Goal: Communication & Community: Ask a question

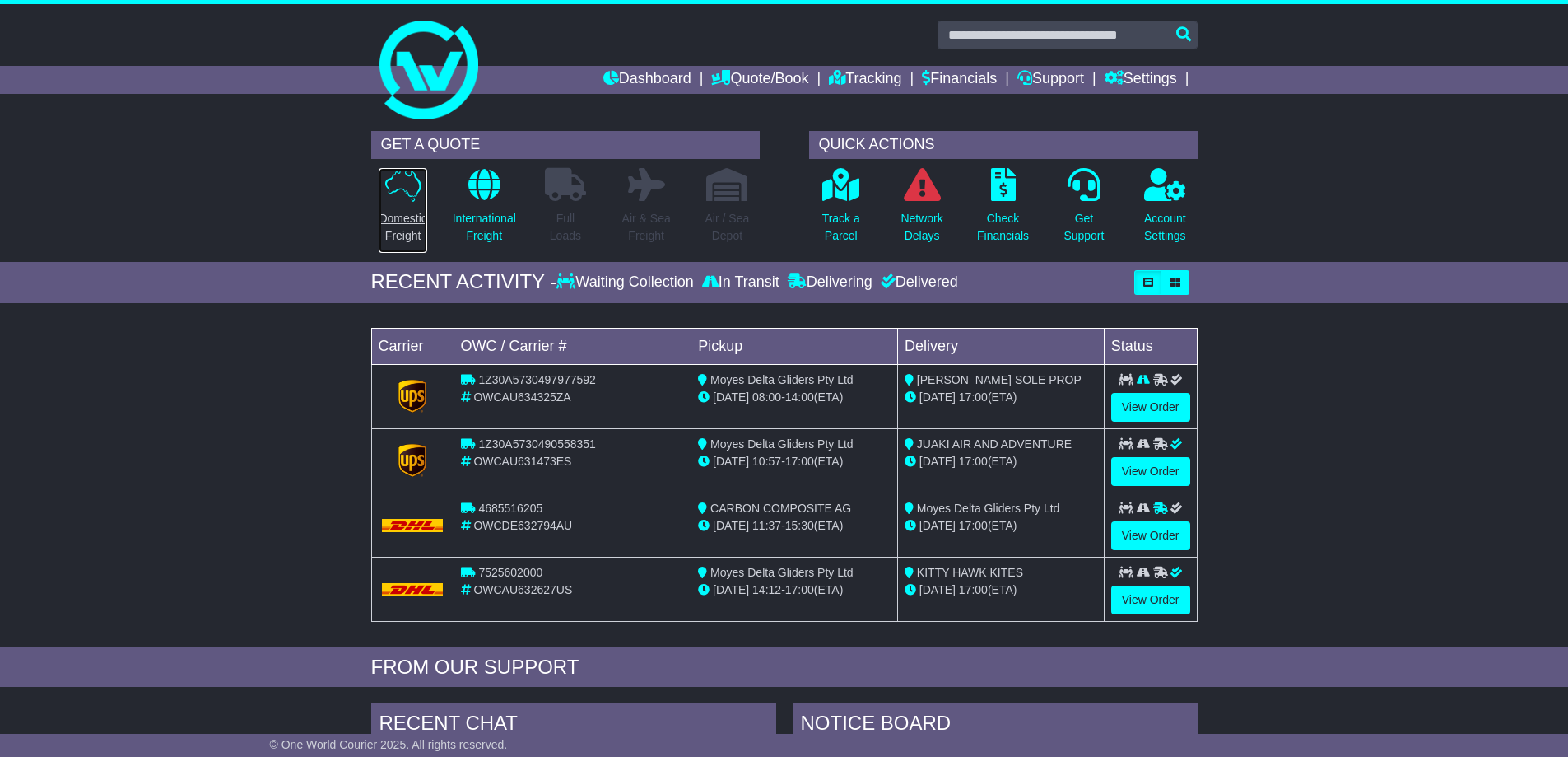
click at [406, 177] on icon at bounding box center [403, 185] width 37 height 34
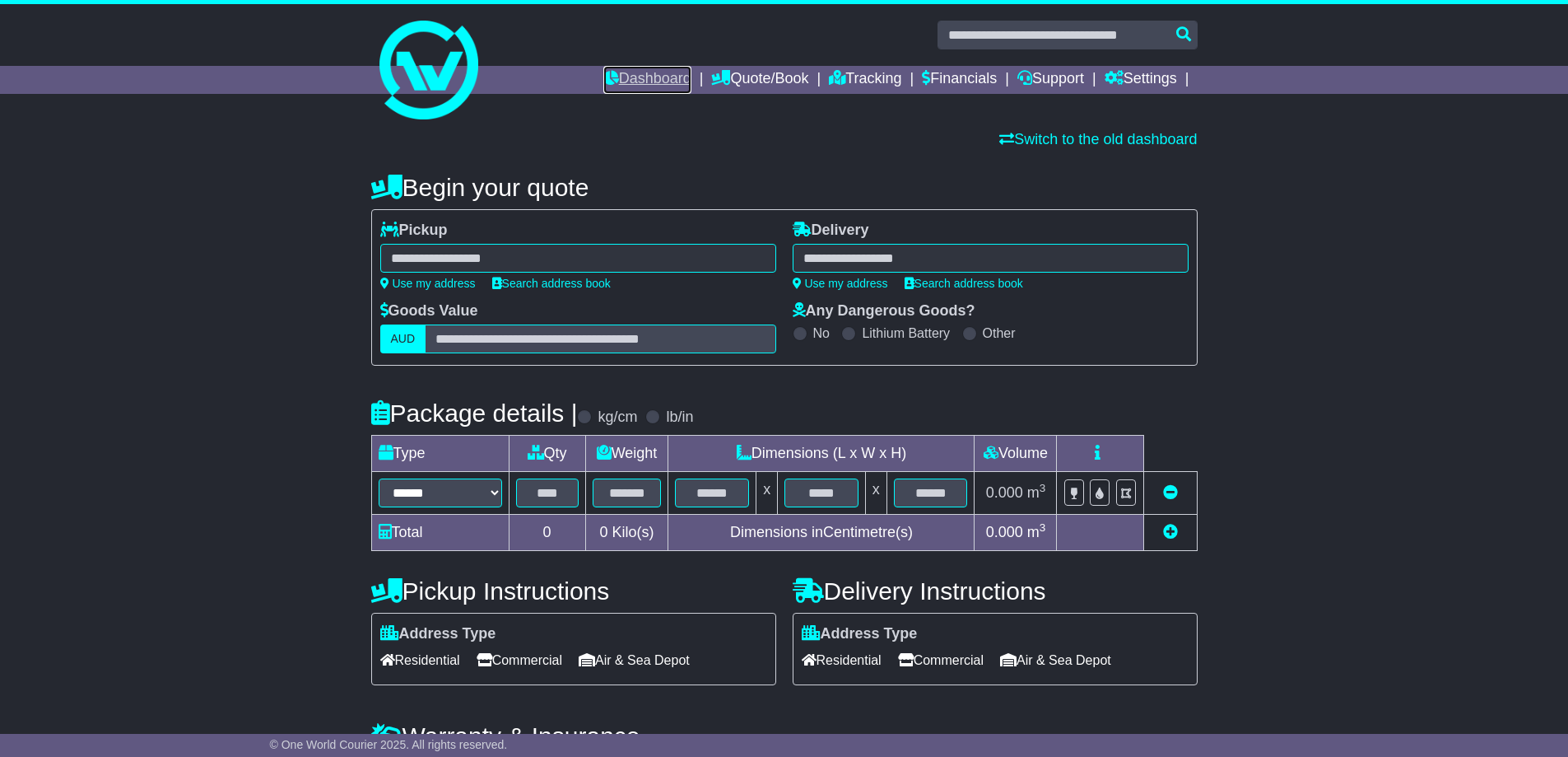
click at [627, 72] on link "Dashboard" at bounding box center [647, 79] width 88 height 28
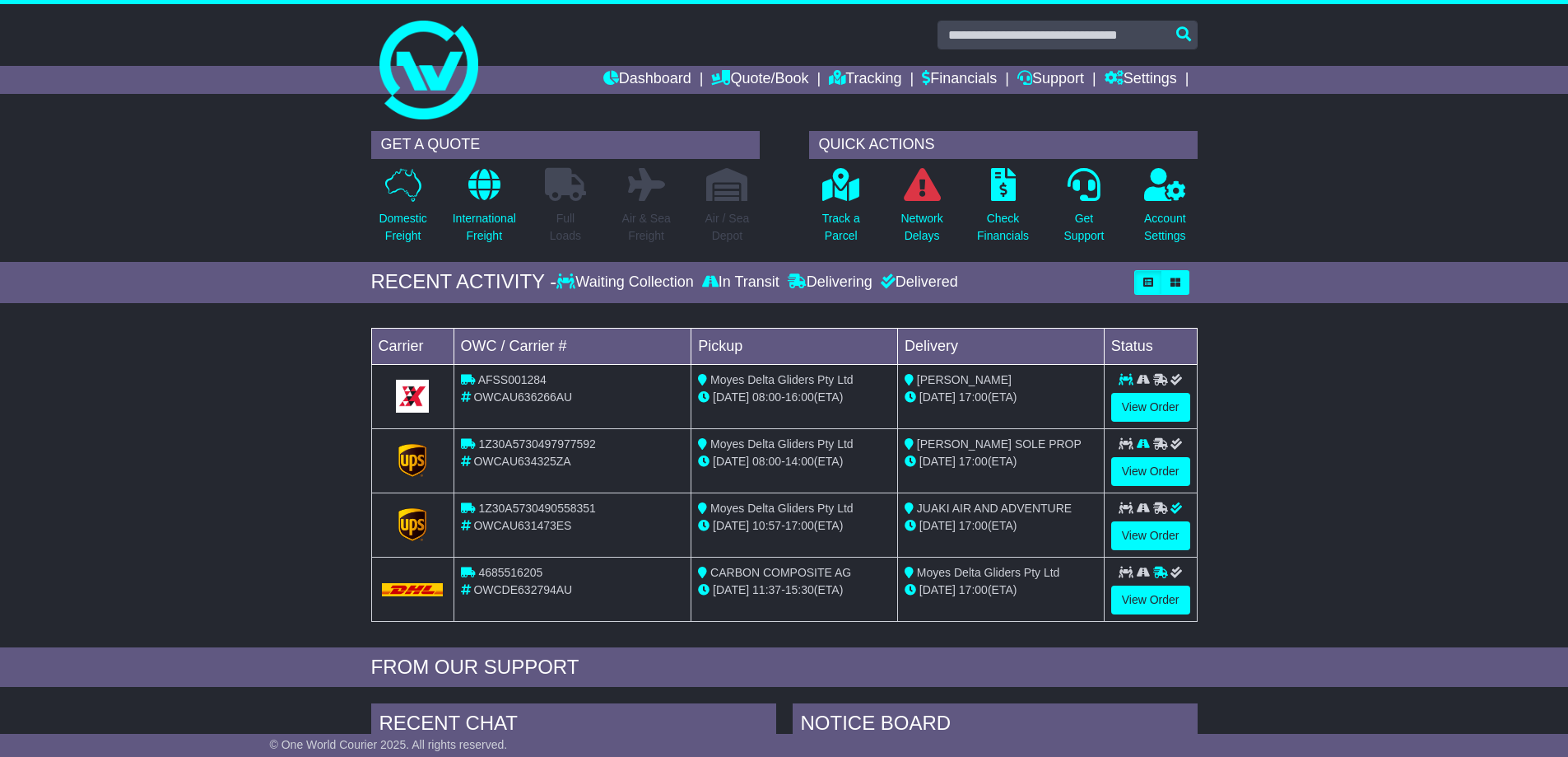
click at [948, 290] on div "Delivered" at bounding box center [917, 283] width 81 height 18
click at [840, 77] on link "Tracking" at bounding box center [865, 79] width 72 height 28
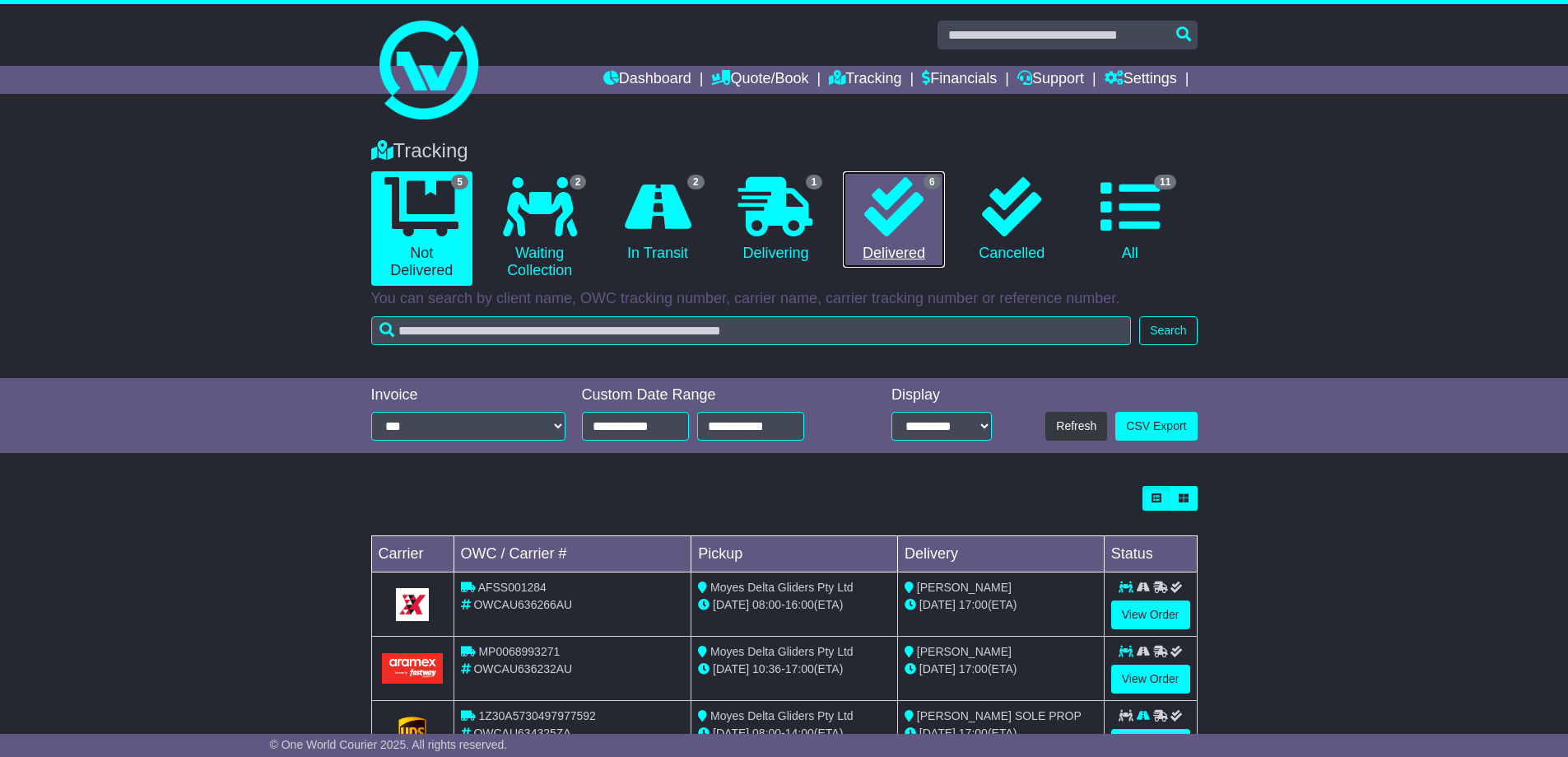
click at [900, 210] on icon at bounding box center [894, 207] width 60 height 60
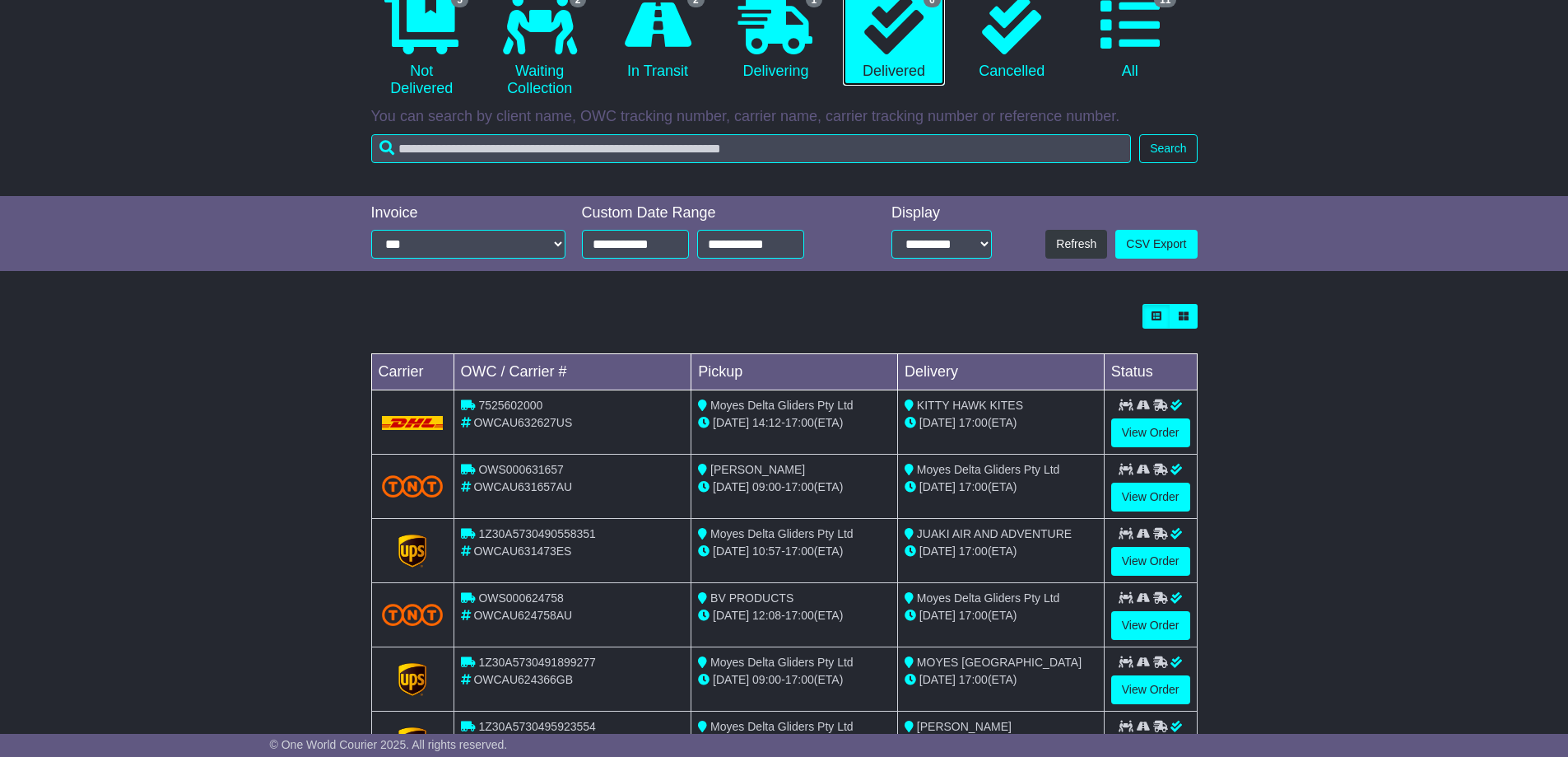
scroll to position [259, 0]
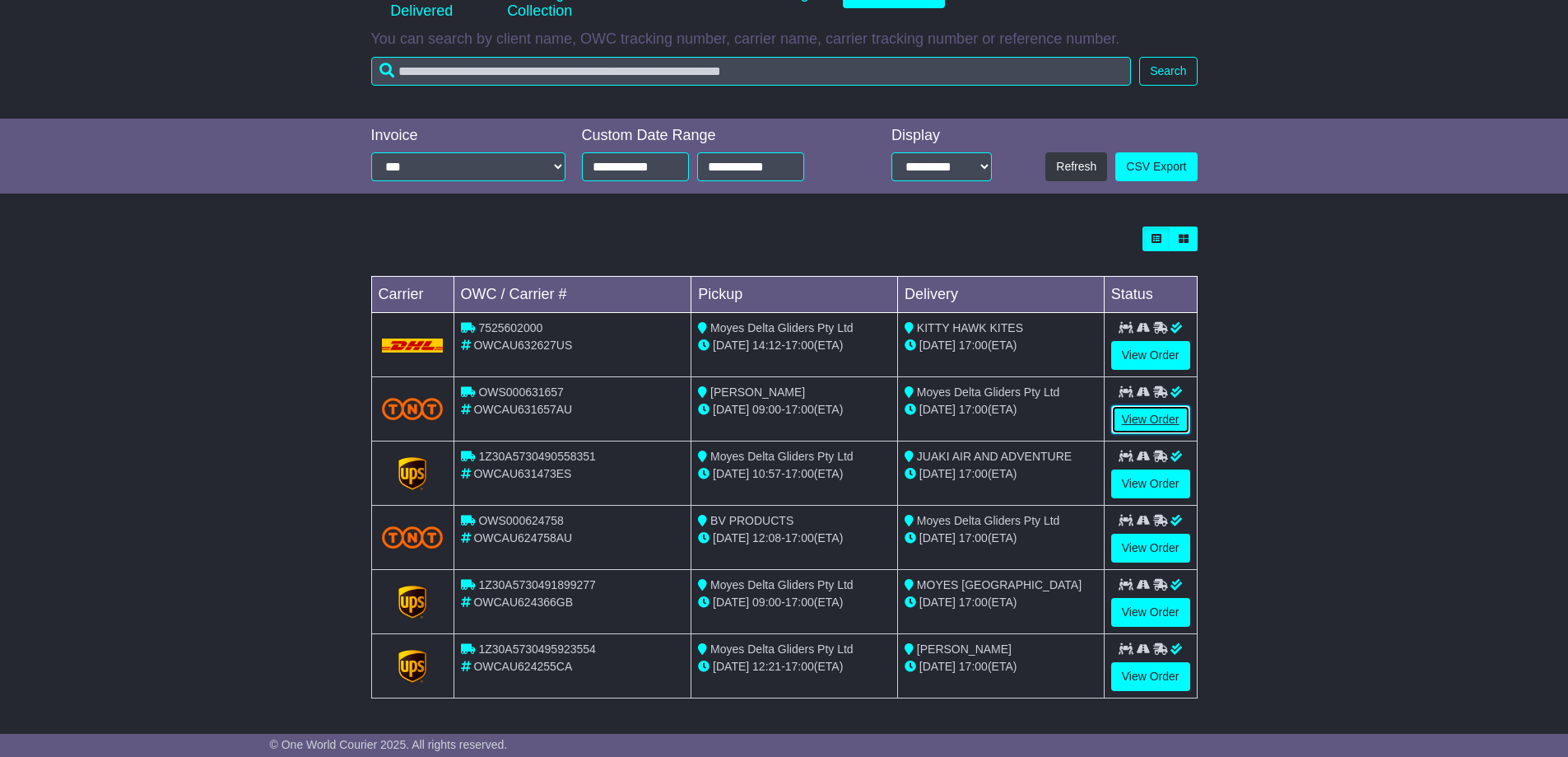
click at [1145, 414] on link "View Order" at bounding box center [1151, 419] width 79 height 29
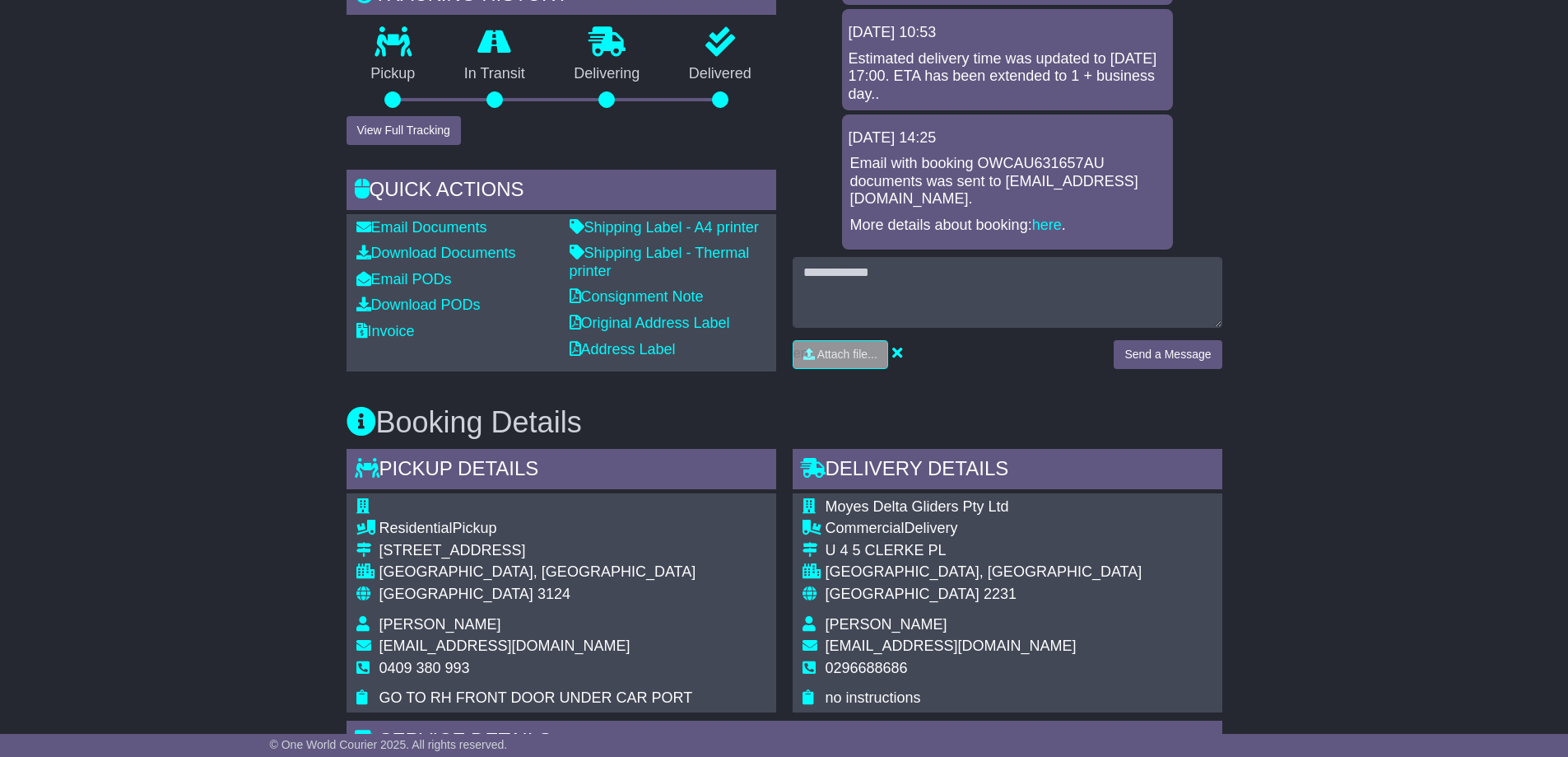
scroll to position [577, 0]
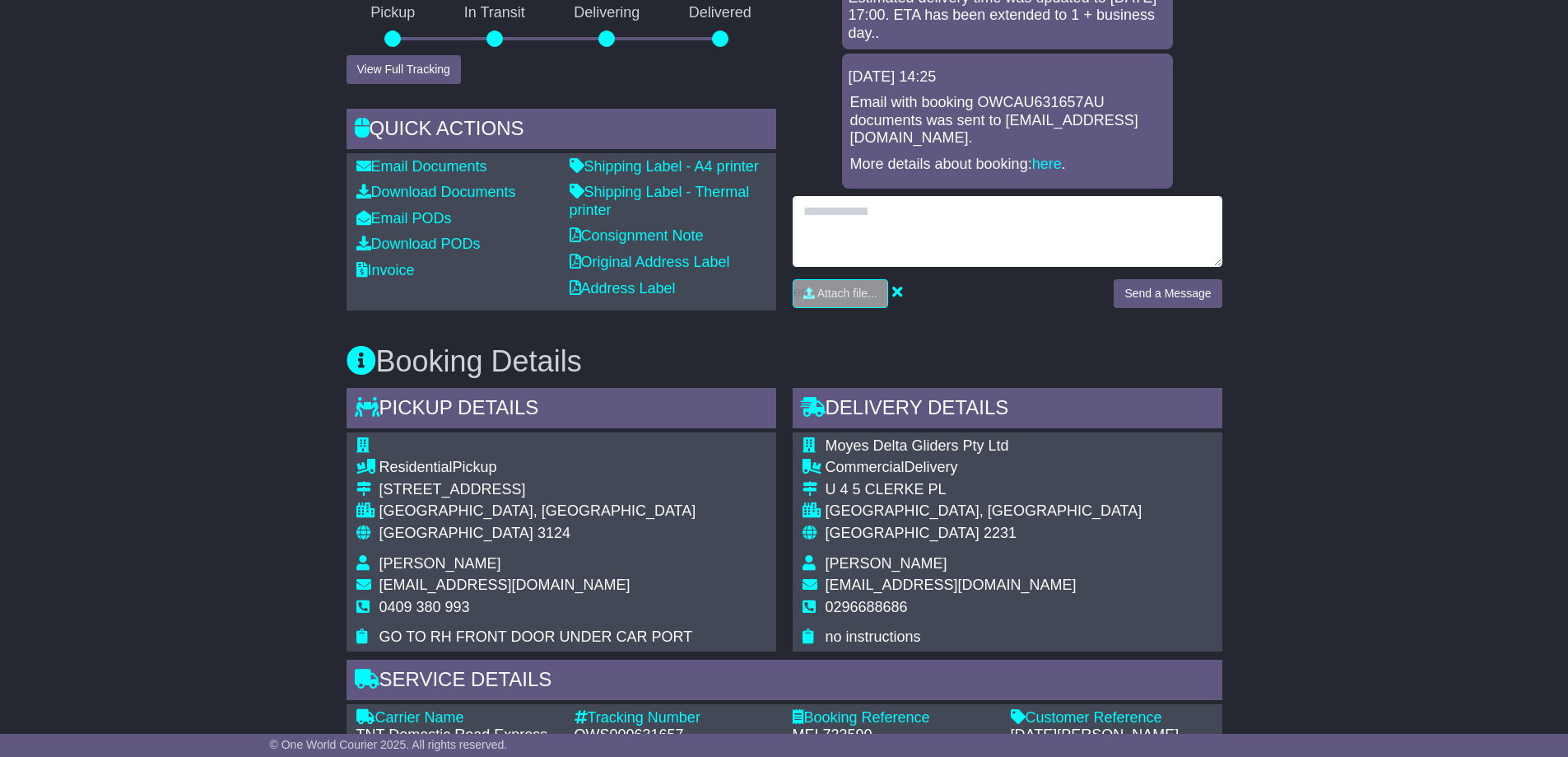
click at [857, 222] on textarea at bounding box center [1007, 231] width 430 height 70
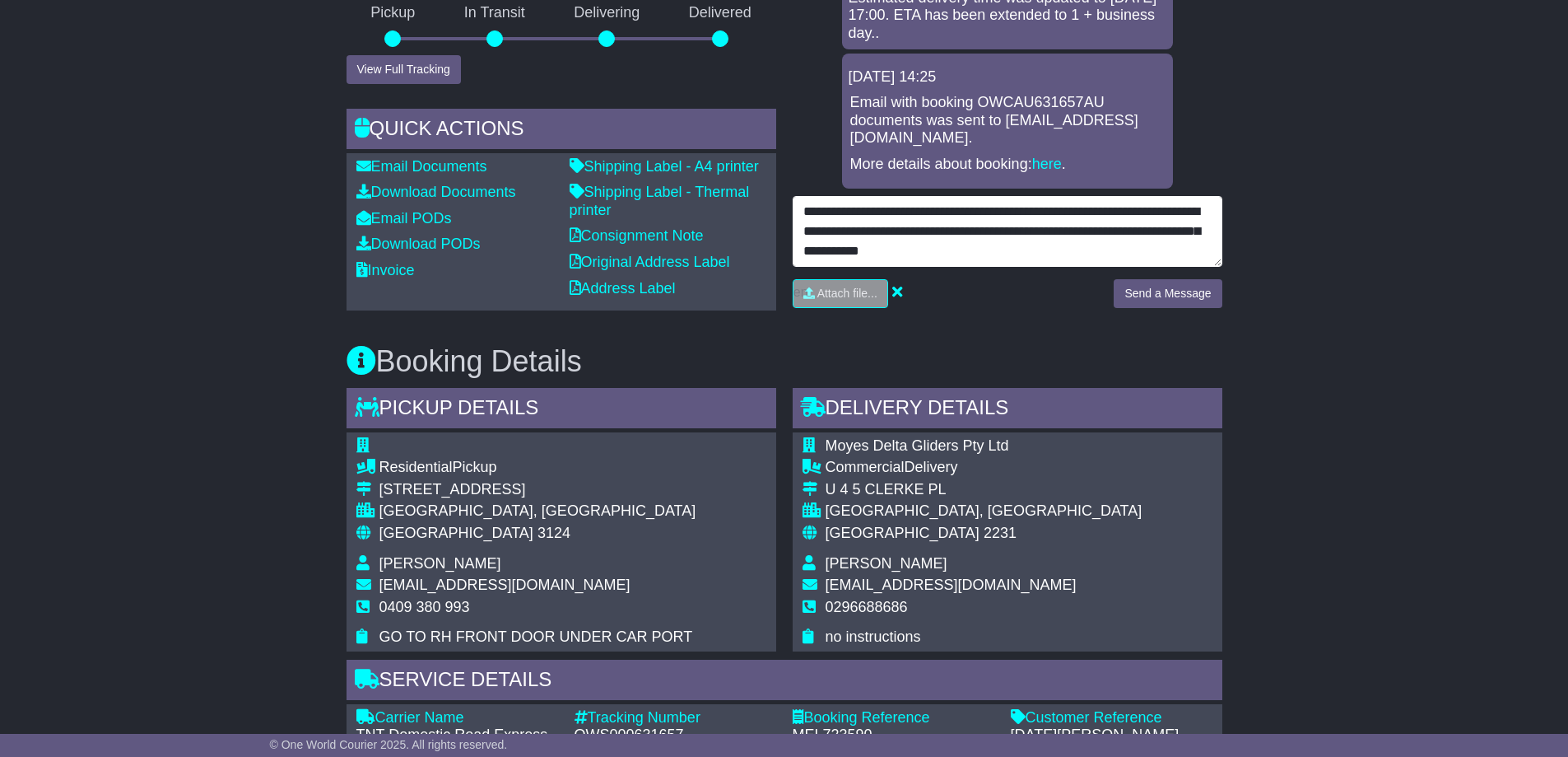
click at [1083, 232] on textarea "**********" at bounding box center [1007, 231] width 430 height 70
type textarea "**********"
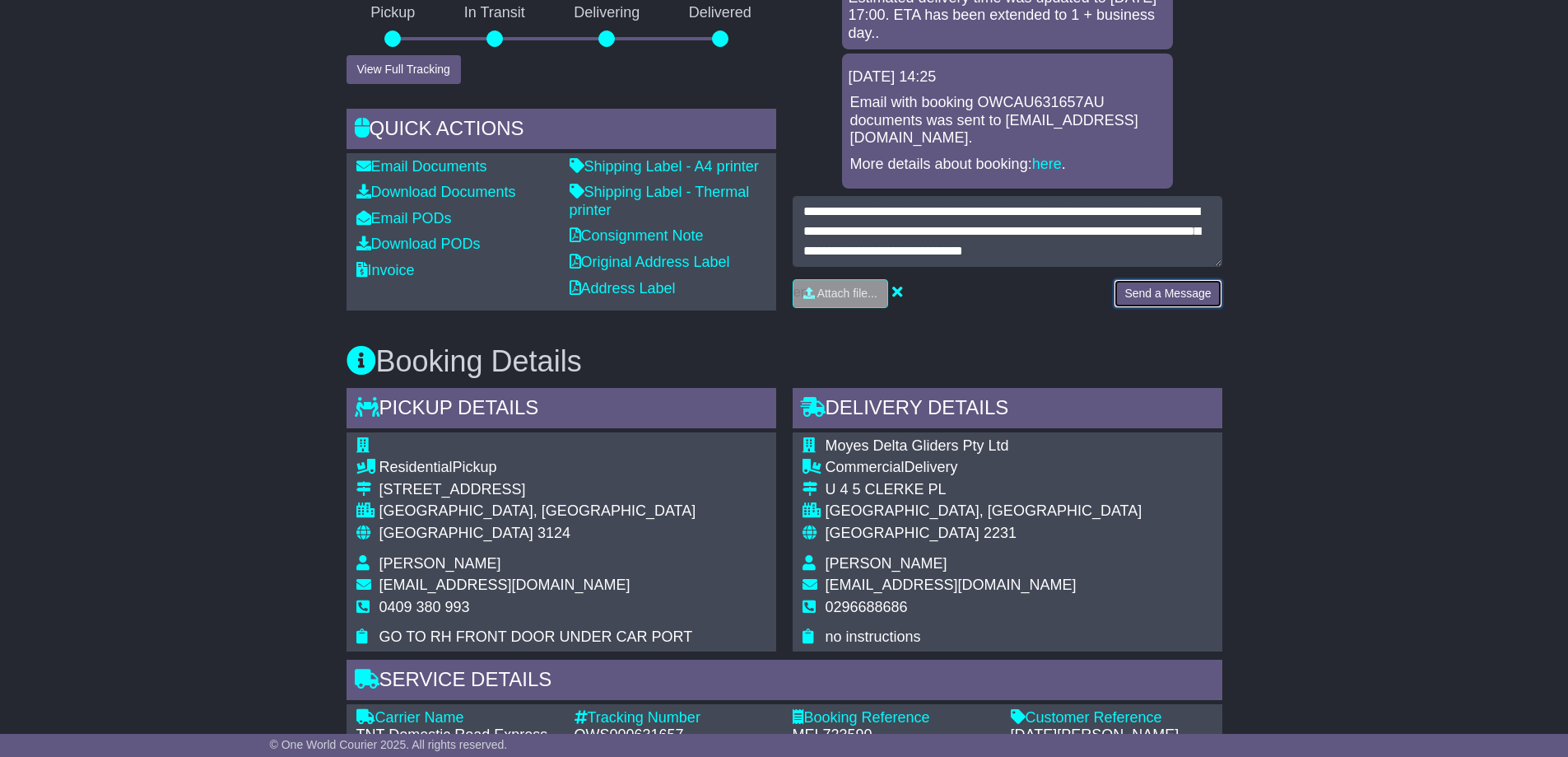
click at [1160, 288] on button "Send a Message" at bounding box center [1168, 293] width 108 height 29
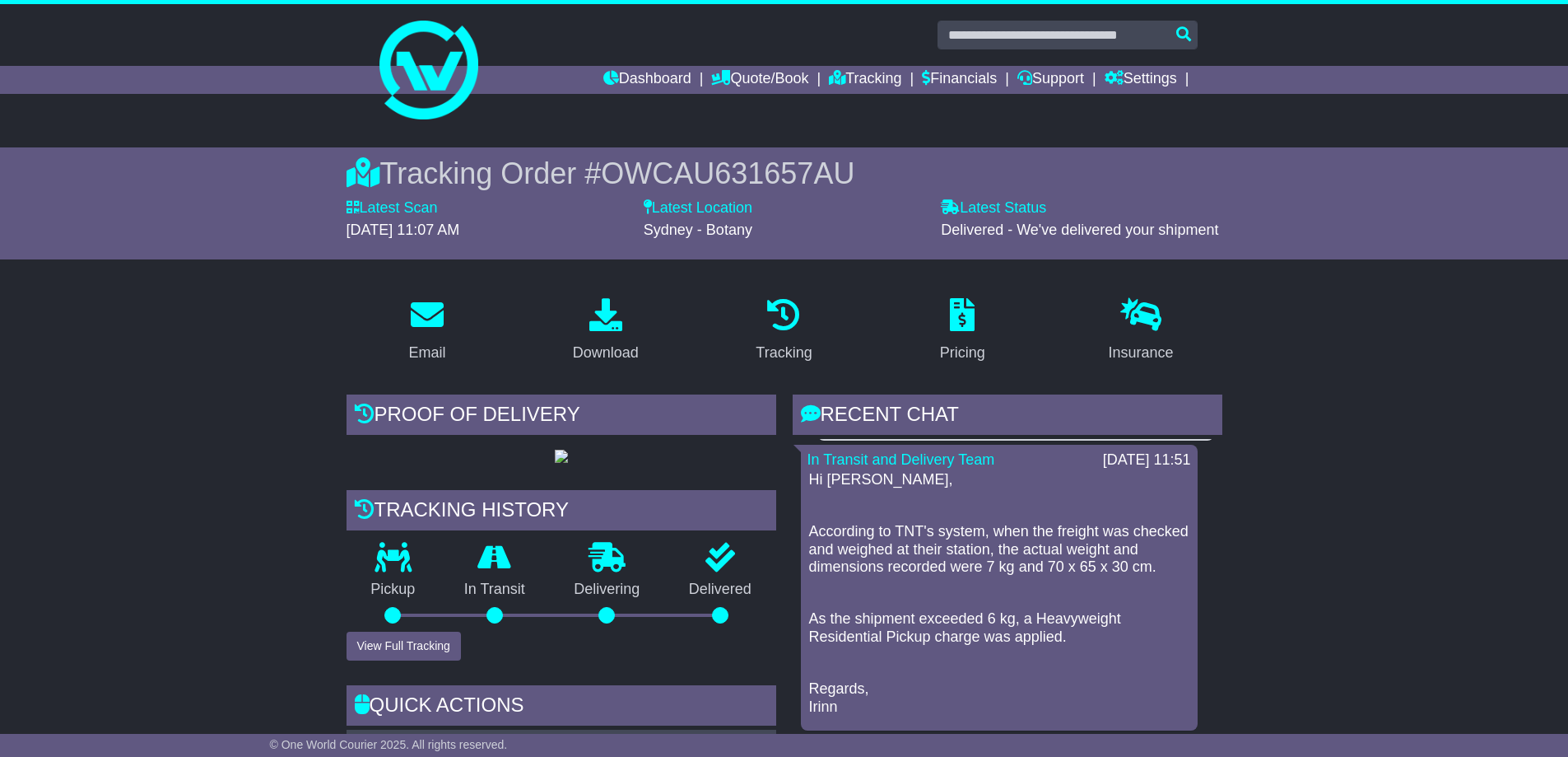
scroll to position [247, 0]
